Goal: Task Accomplishment & Management: Manage account settings

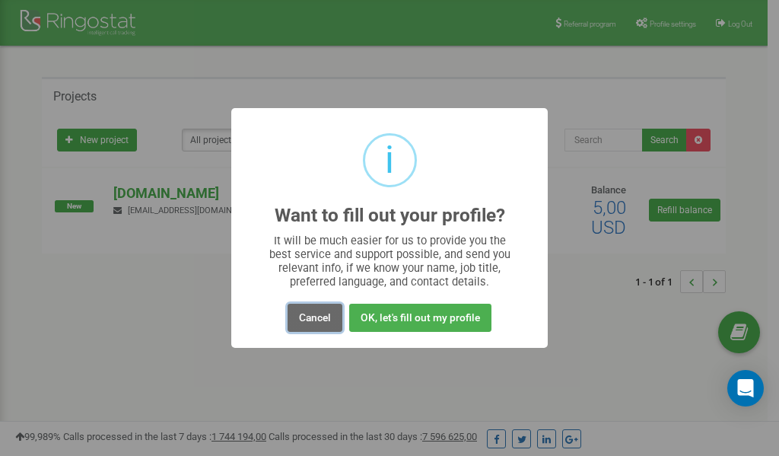
click at [318, 313] on button "Cancel" at bounding box center [315, 318] width 55 height 28
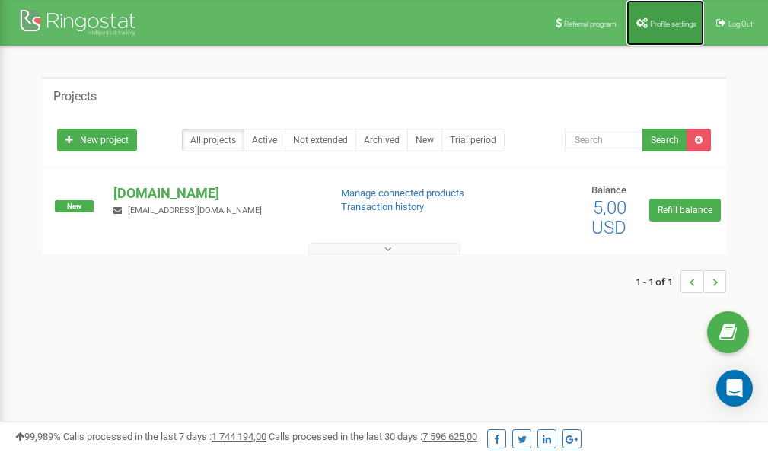
click at [662, 18] on link "Profile settings" at bounding box center [665, 23] width 78 height 46
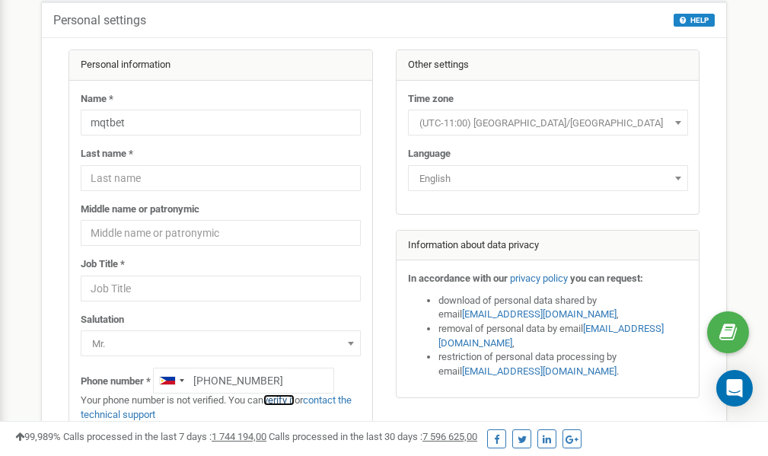
click at [285, 399] on link "verify it" at bounding box center [278, 399] width 31 height 11
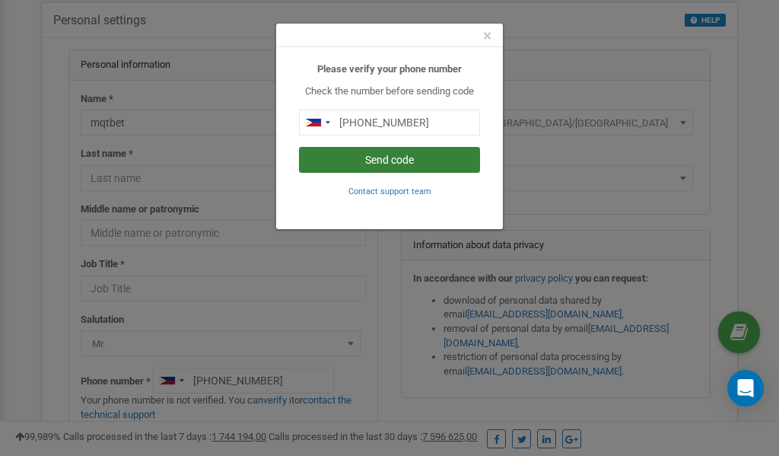
click at [382, 156] on button "Send code" at bounding box center [389, 160] width 181 height 26
